Goal: Find specific page/section: Find specific page/section

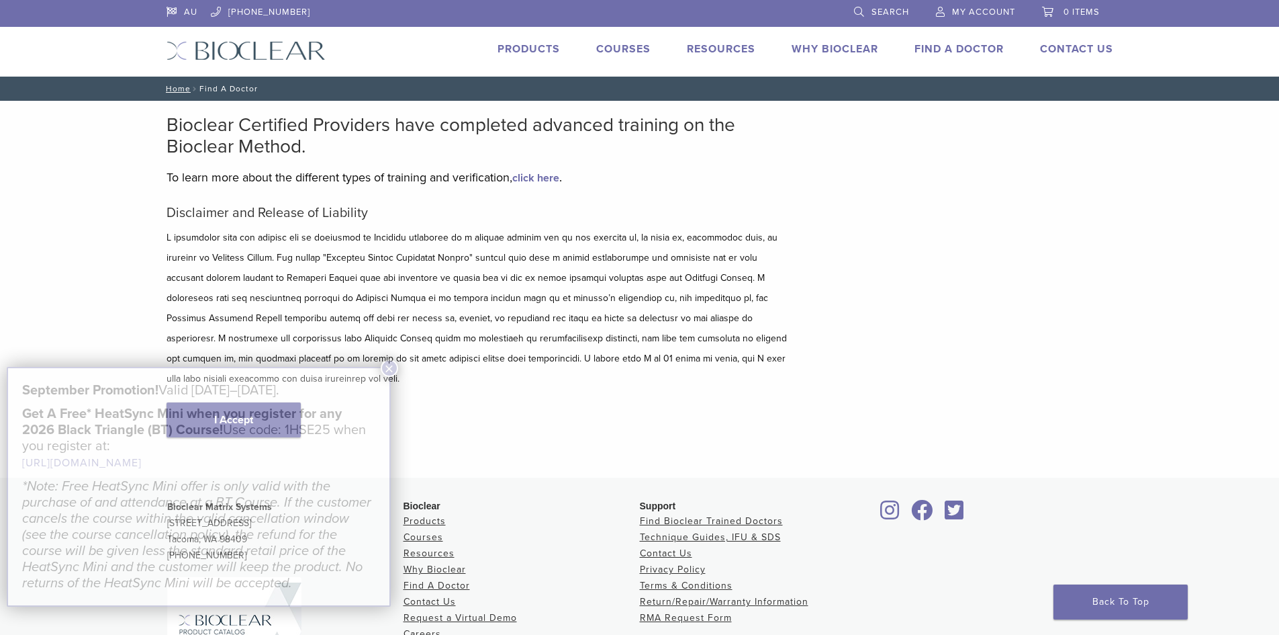
click at [232, 392] on h5 "September Promotion! Valid September 1–30, 2025." at bounding box center [198, 390] width 353 height 16
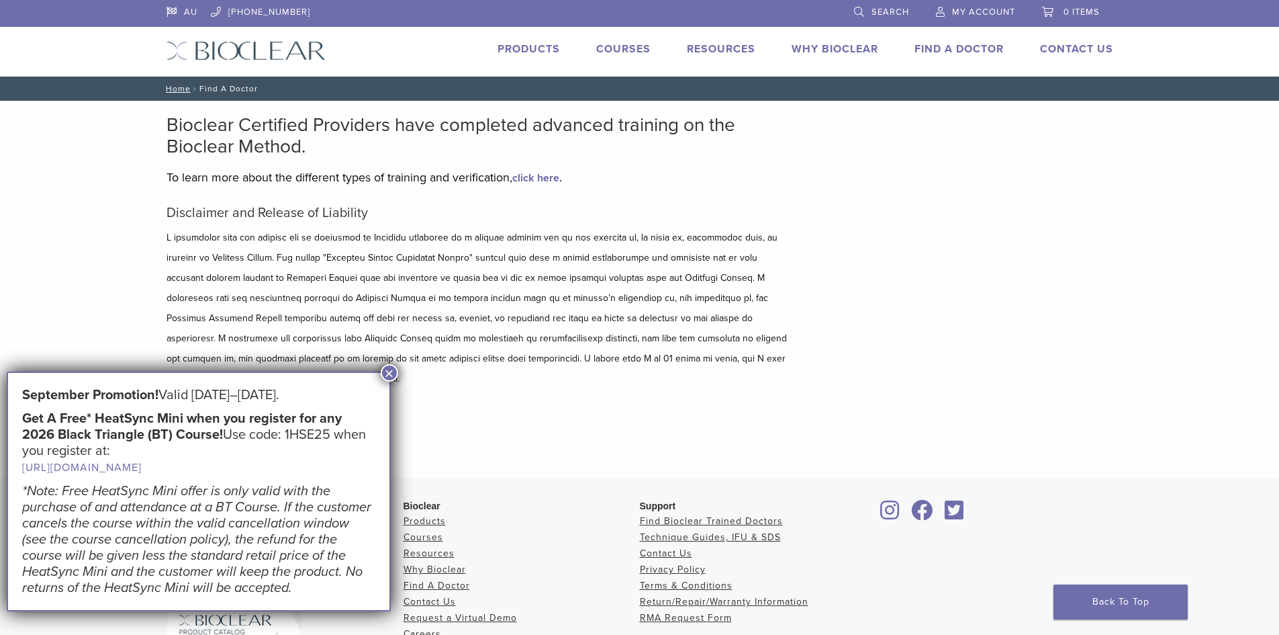
click at [390, 372] on button "×" at bounding box center [389, 372] width 17 height 17
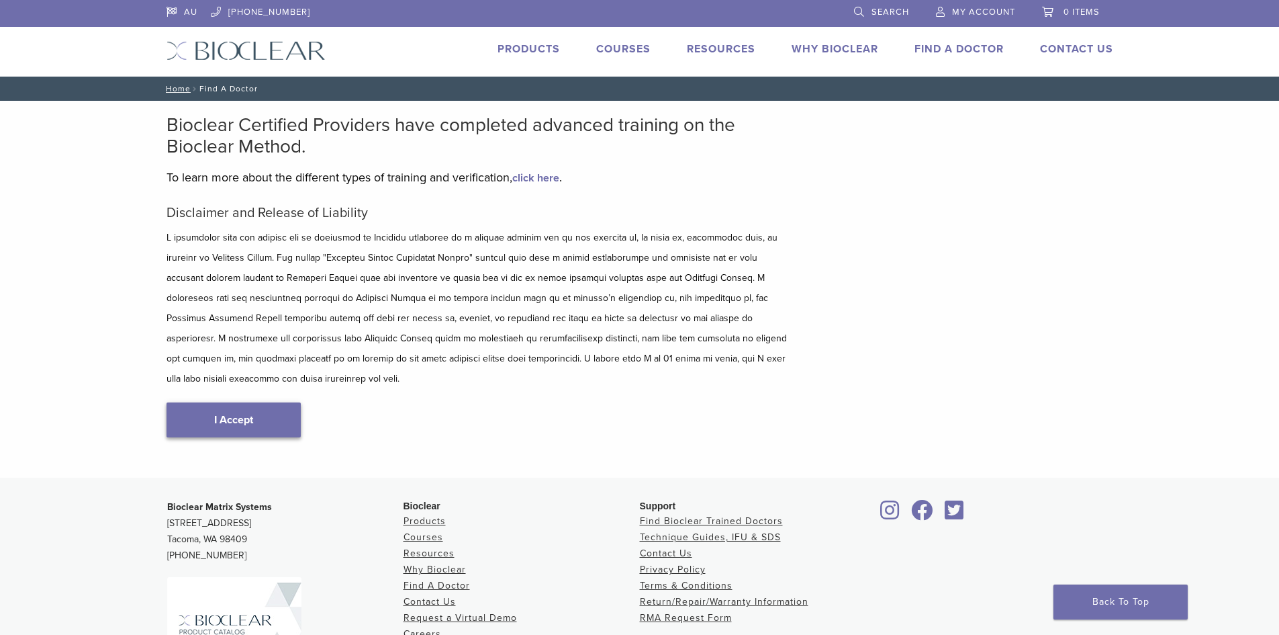
type input "****"
click at [247, 402] on link "I Accept" at bounding box center [234, 419] width 134 height 35
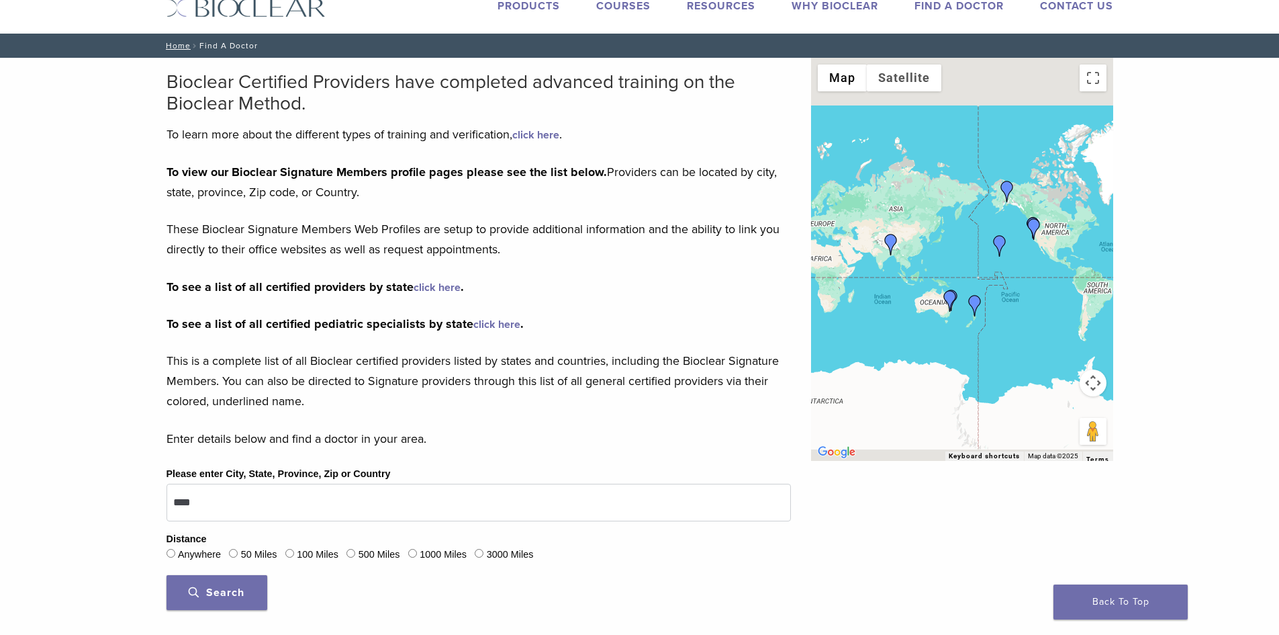
scroll to position [67, 0]
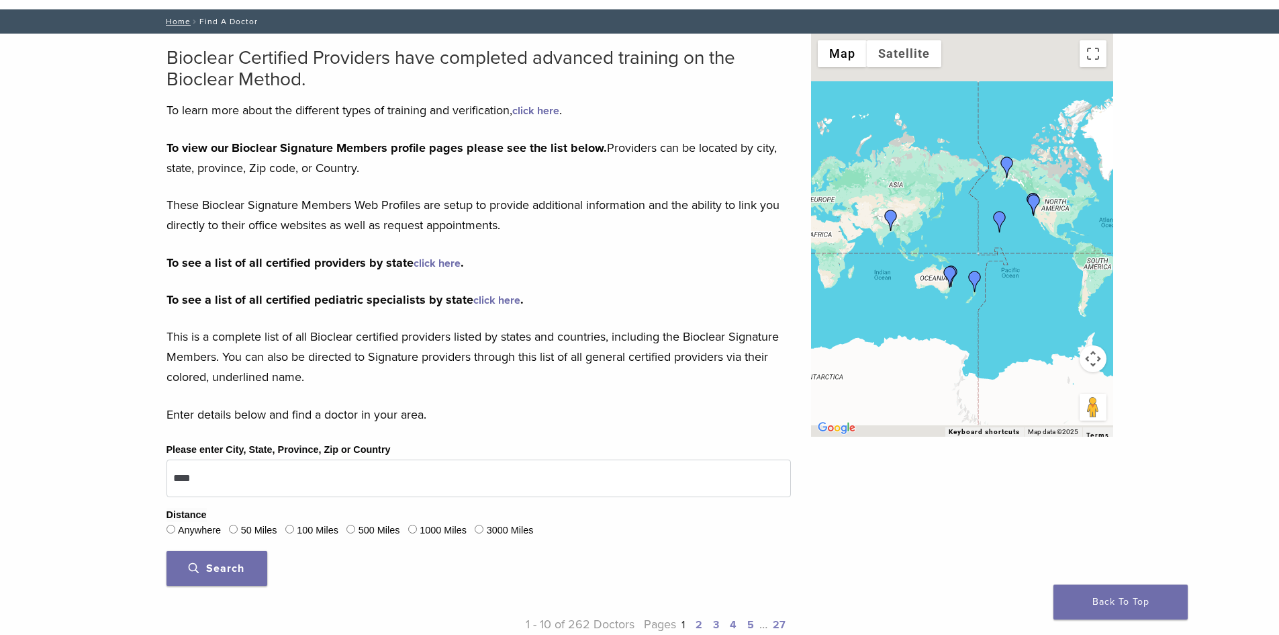
click at [216, 565] on span "Search" at bounding box center [217, 567] width 56 height 13
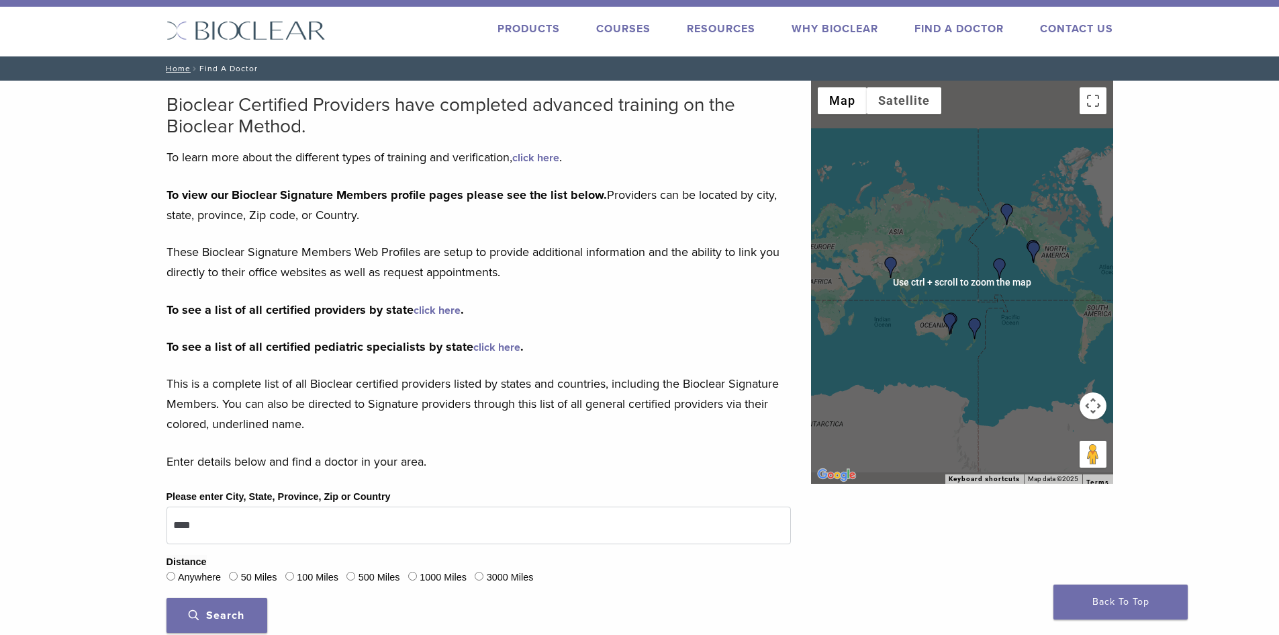
scroll to position [0, 0]
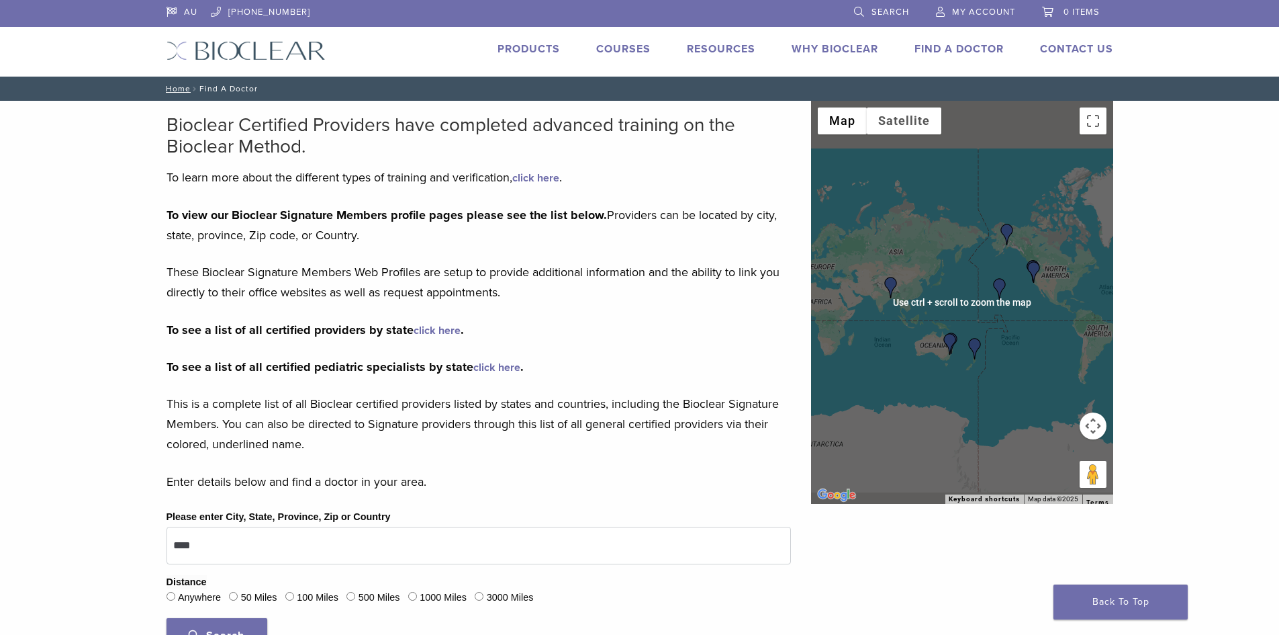
click at [950, 317] on div at bounding box center [962, 302] width 302 height 403
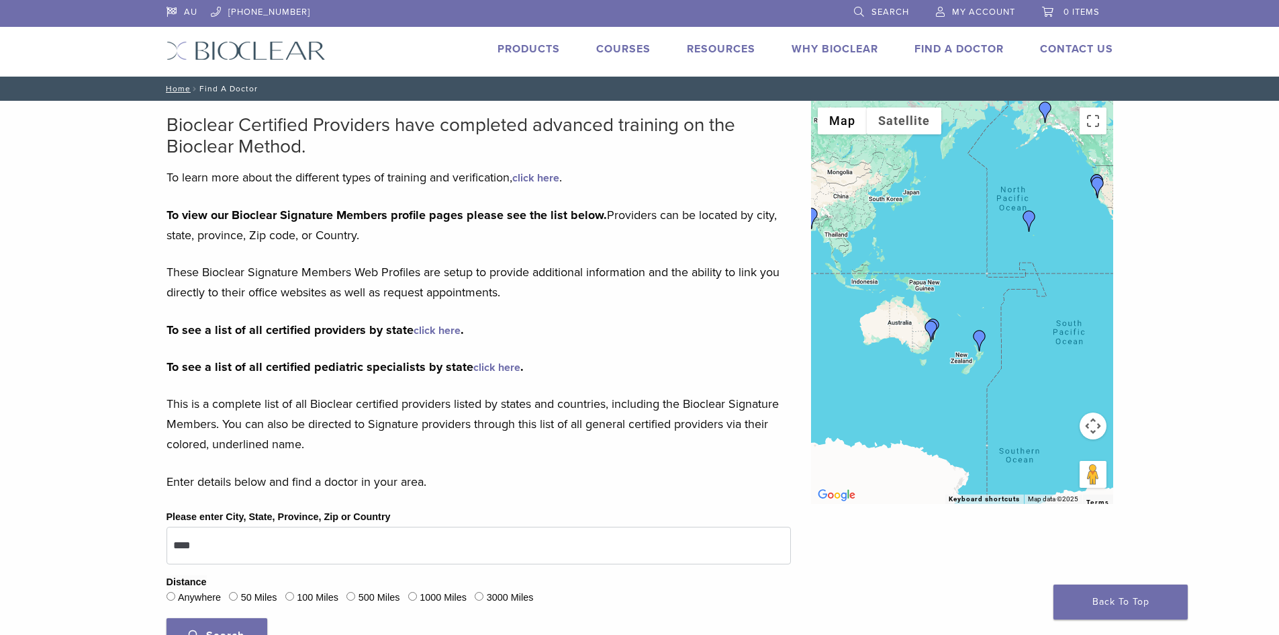
drag, startPoint x: 948, startPoint y: 403, endPoint x: 926, endPoint y: 349, distance: 58.7
click at [926, 349] on div at bounding box center [962, 302] width 302 height 403
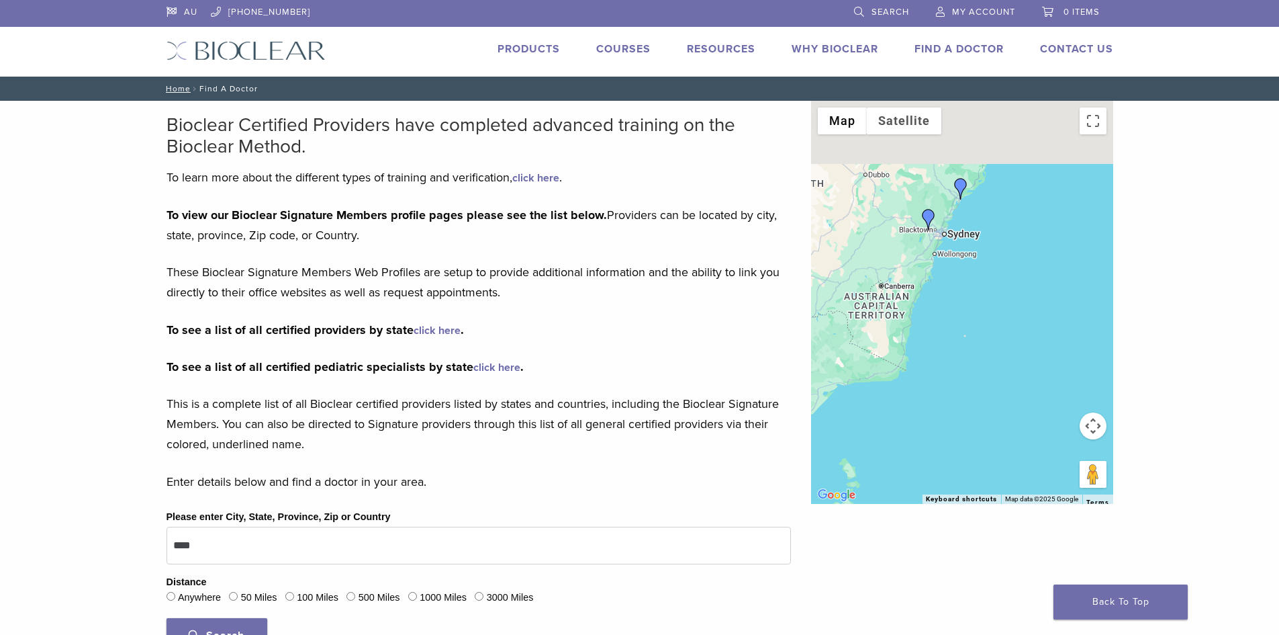
drag, startPoint x: 946, startPoint y: 174, endPoint x: 917, endPoint y: 279, distance: 109.3
click at [917, 279] on div at bounding box center [962, 302] width 302 height 403
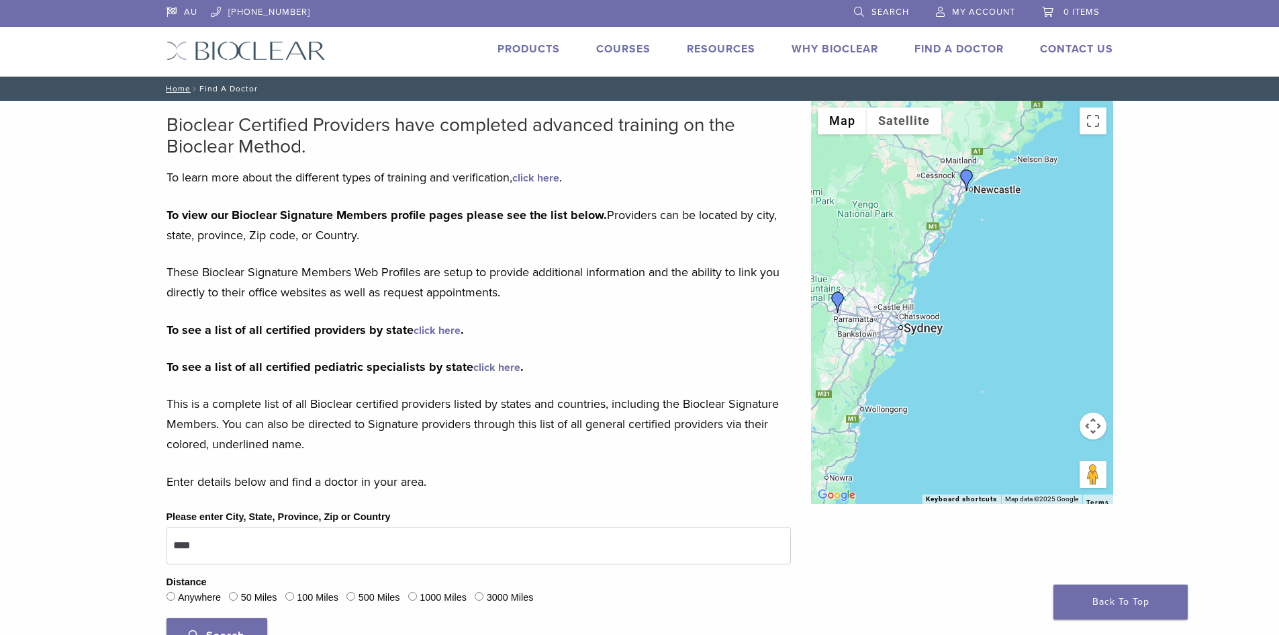
drag, startPoint x: 1049, startPoint y: 178, endPoint x: 951, endPoint y: 361, distance: 207.9
click at [951, 361] on div at bounding box center [962, 302] width 302 height 403
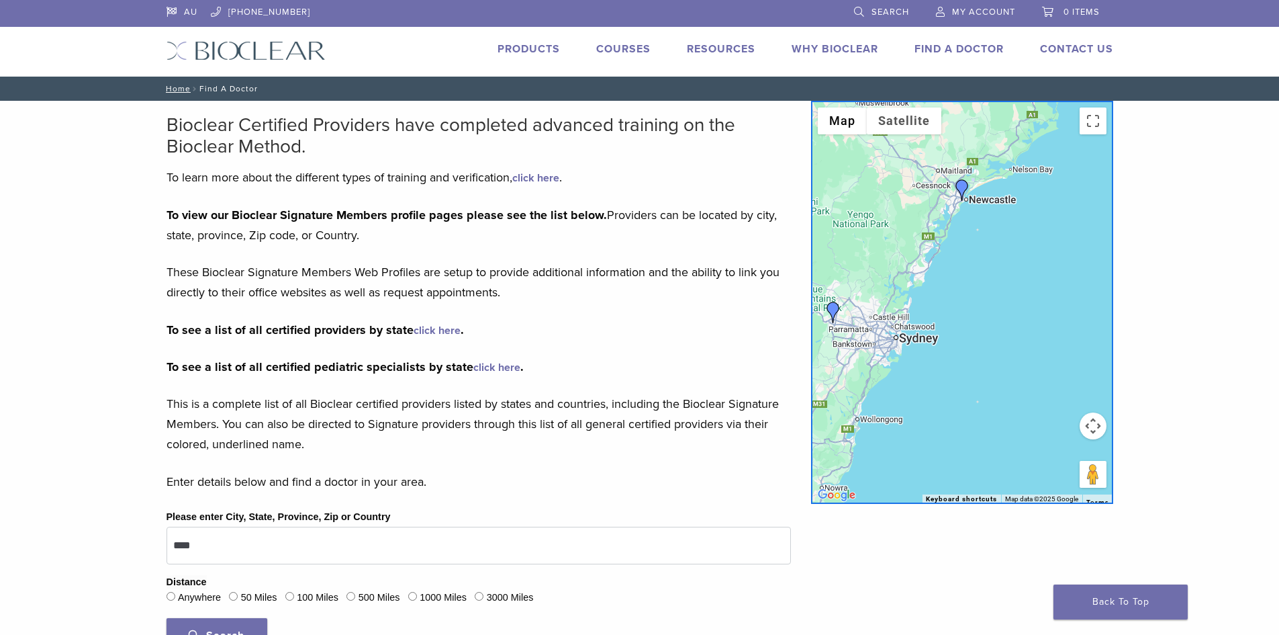
click at [967, 183] on img "Dr. Edward Boulton" at bounding box center [962, 189] width 21 height 21
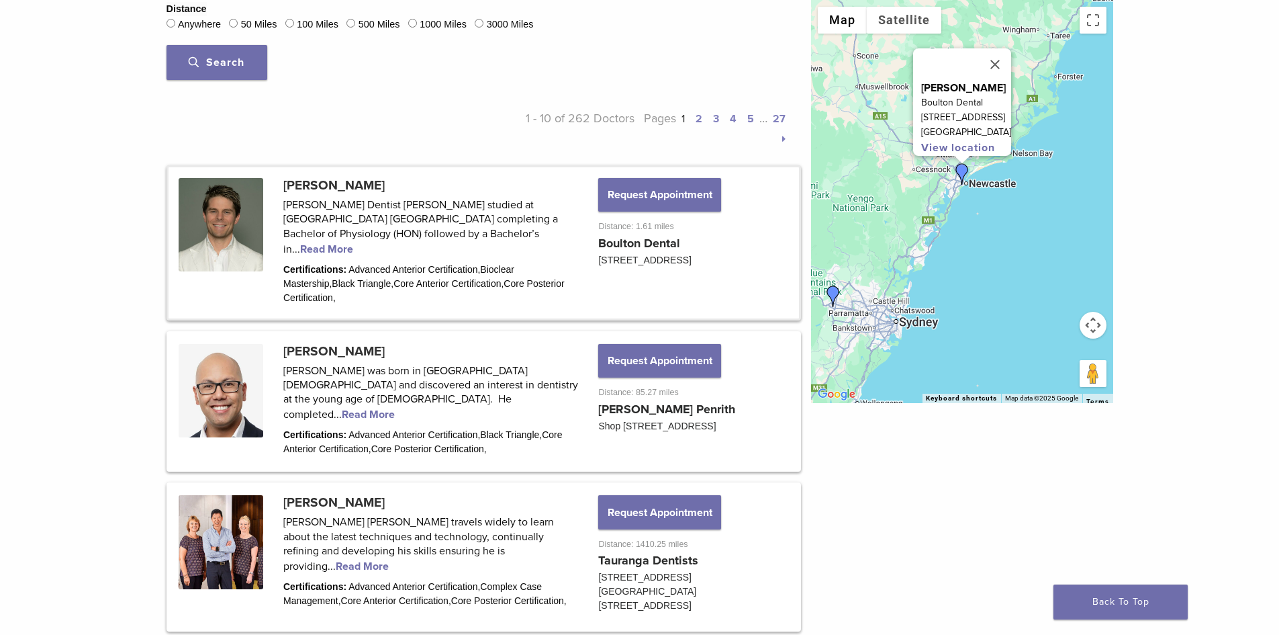
scroll to position [604, 0]
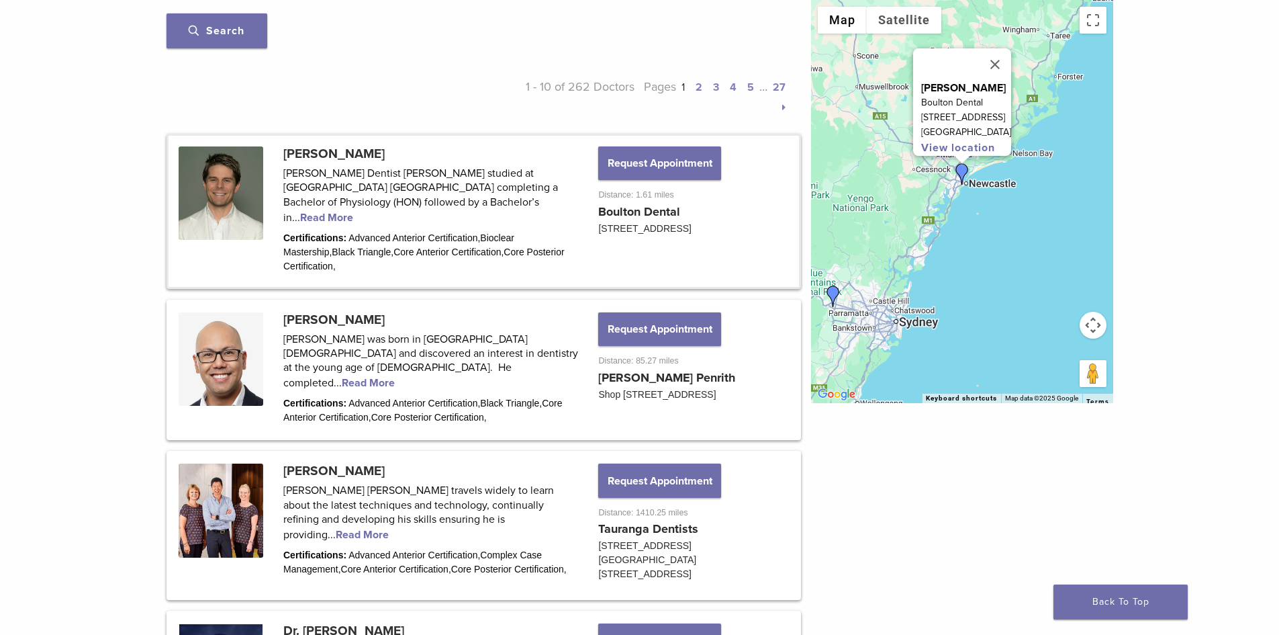
click at [442, 198] on link at bounding box center [484, 211] width 631 height 151
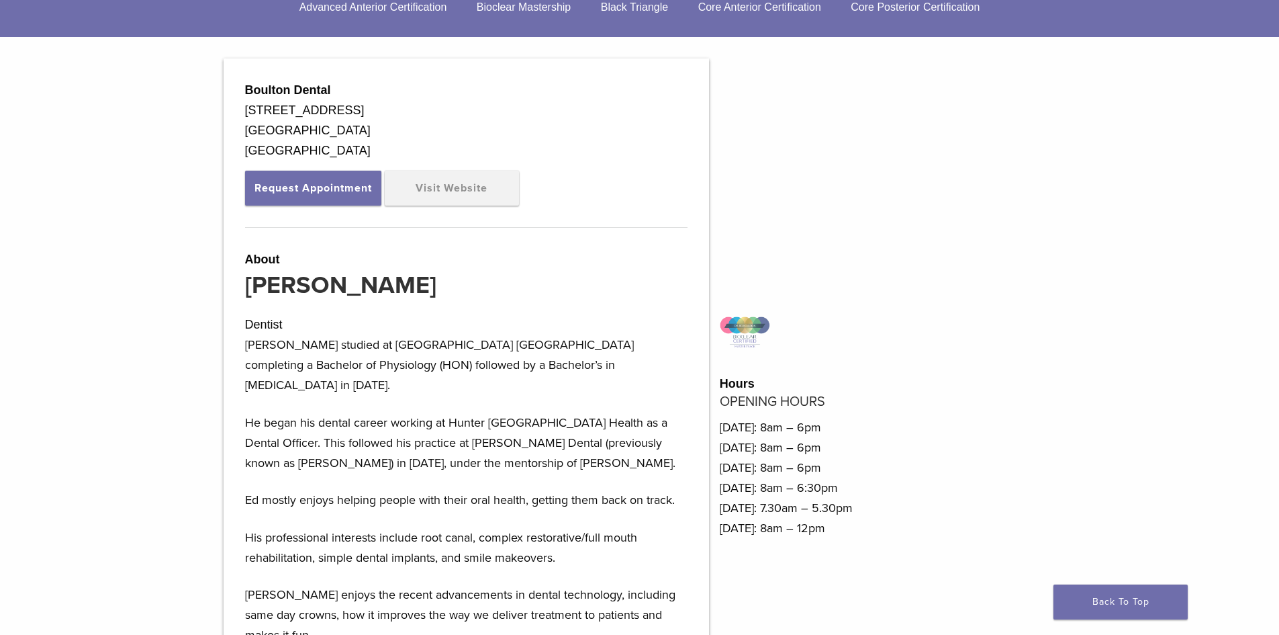
scroll to position [403, 0]
